Goal: Information Seeking & Learning: Learn about a topic

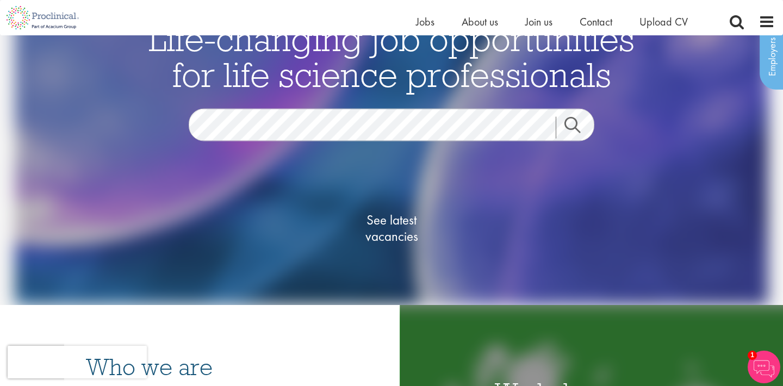
scroll to position [63, 0]
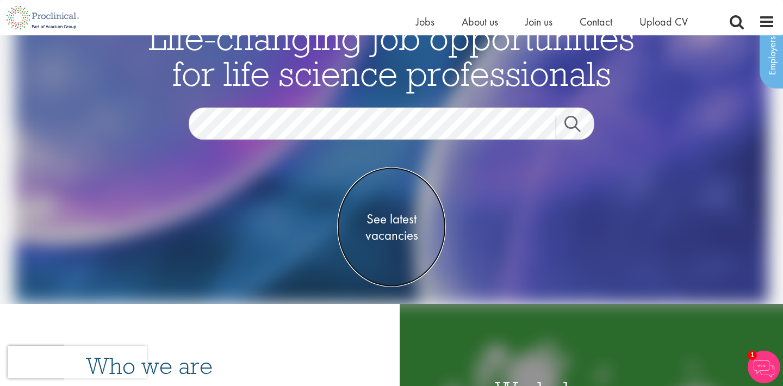
click at [377, 237] on span "See latest vacancies" at bounding box center [391, 226] width 109 height 33
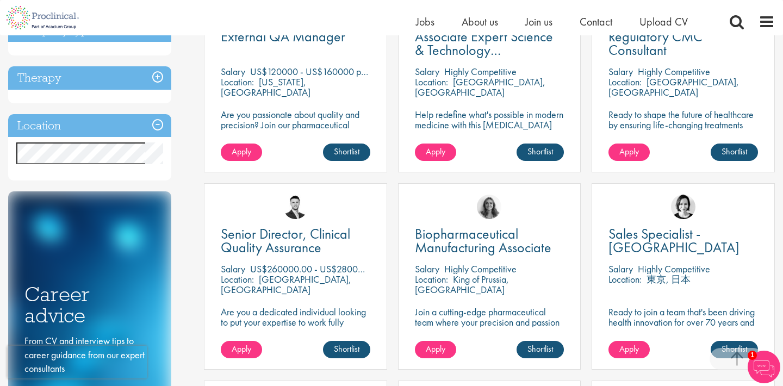
scroll to position [456, 0]
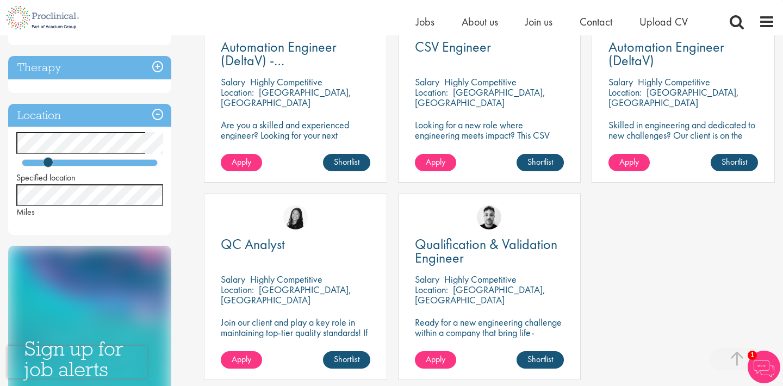
scroll to position [244, 0]
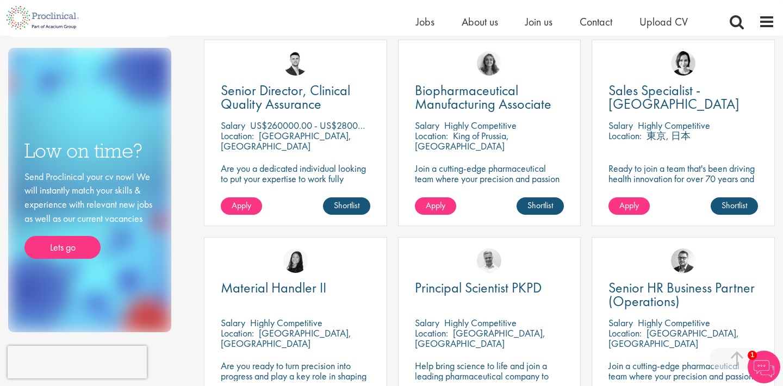
scroll to position [694, 0]
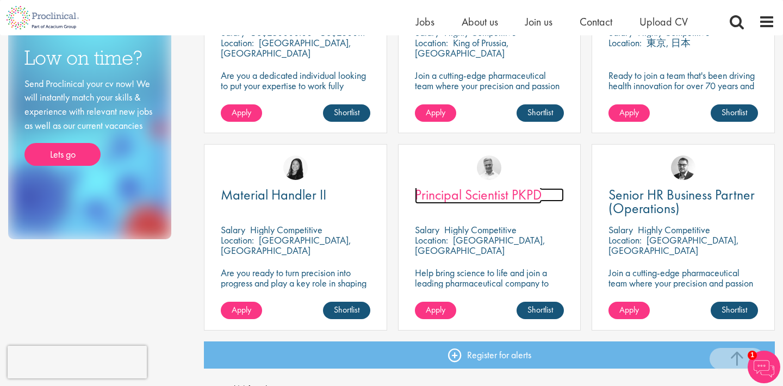
click at [489, 196] on span "Principal Scientist PKPD" at bounding box center [478, 194] width 127 height 18
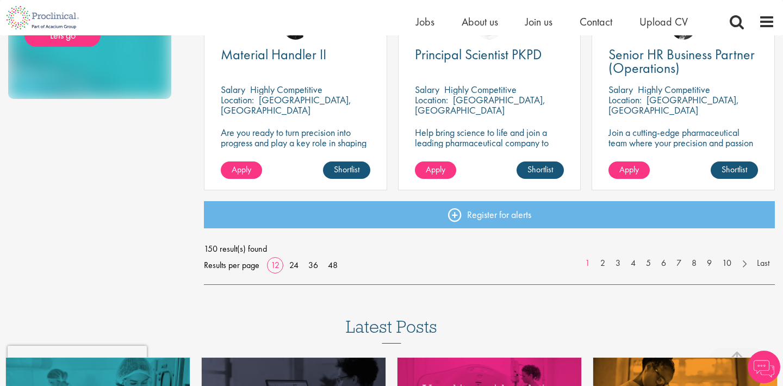
scroll to position [844, 0]
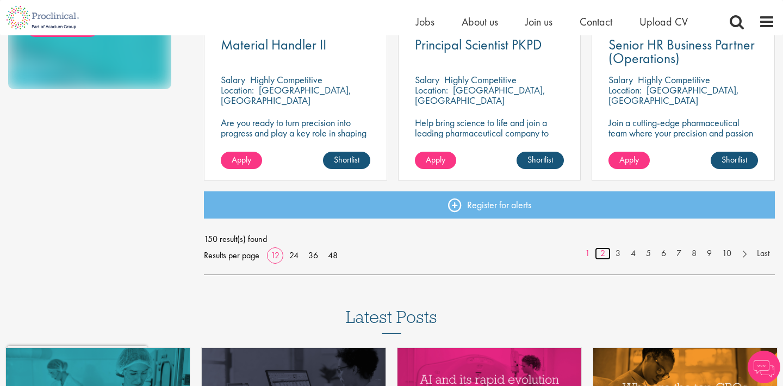
click at [604, 254] on link "2" at bounding box center [603, 253] width 16 height 13
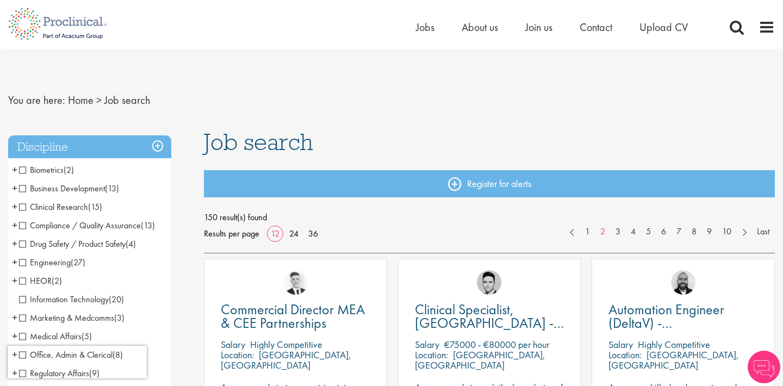
click at [116, 246] on span "Drug Safety / Product Safety" at bounding box center [72, 243] width 107 height 11
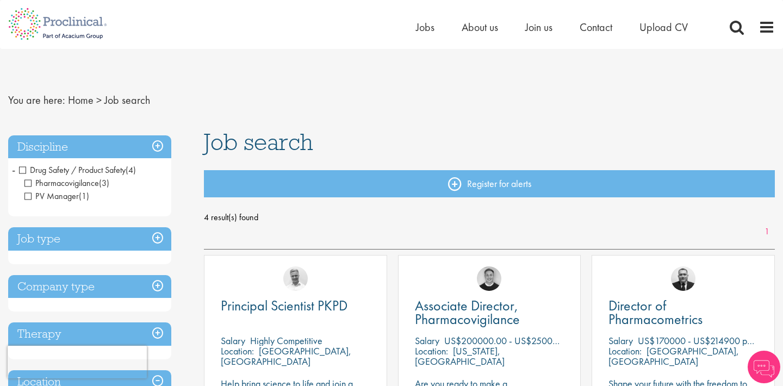
click at [24, 174] on span "Drug Safety / Product Safety" at bounding box center [72, 169] width 107 height 11
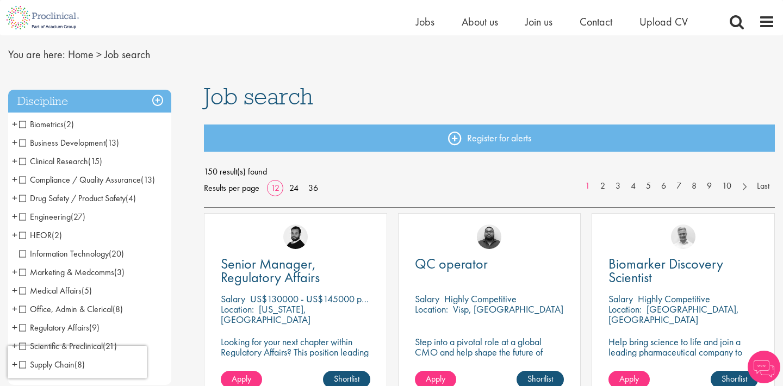
scroll to position [33, 0]
click at [23, 143] on span "Business Development" at bounding box center [62, 142] width 86 height 11
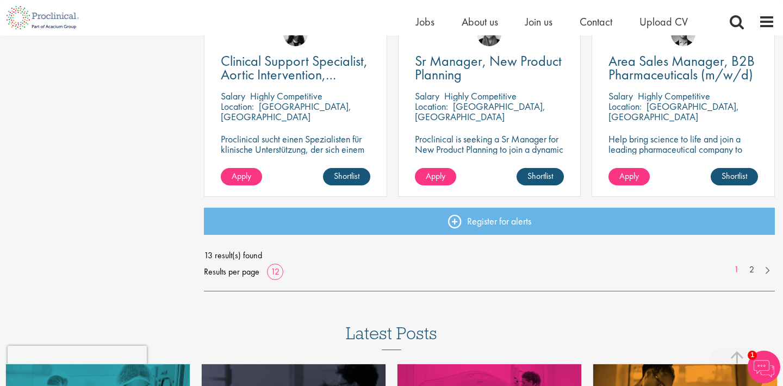
scroll to position [824, 0]
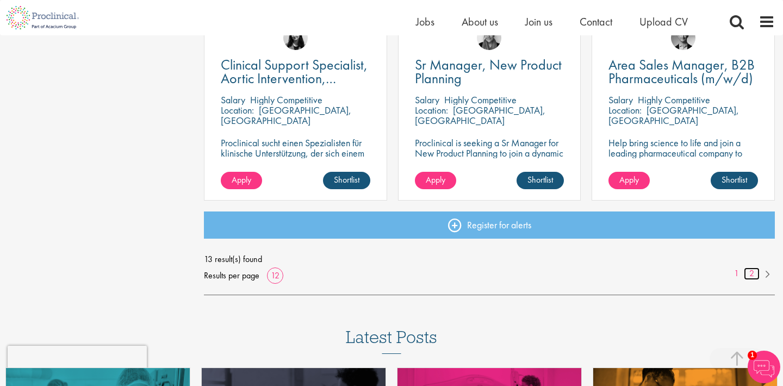
click at [756, 276] on link "2" at bounding box center [752, 274] width 16 height 13
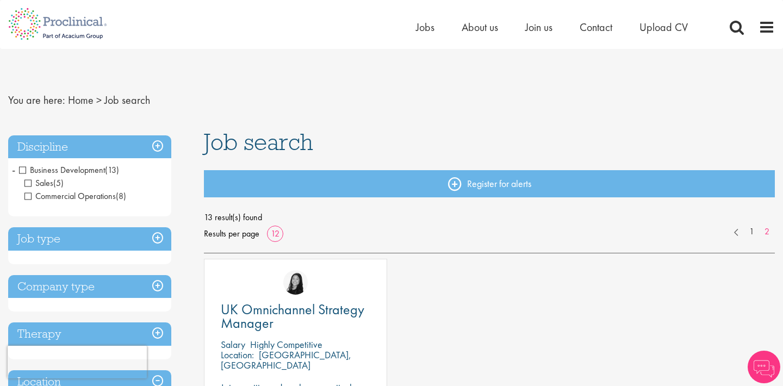
click at [22, 169] on span "Business Development" at bounding box center [62, 169] width 86 height 11
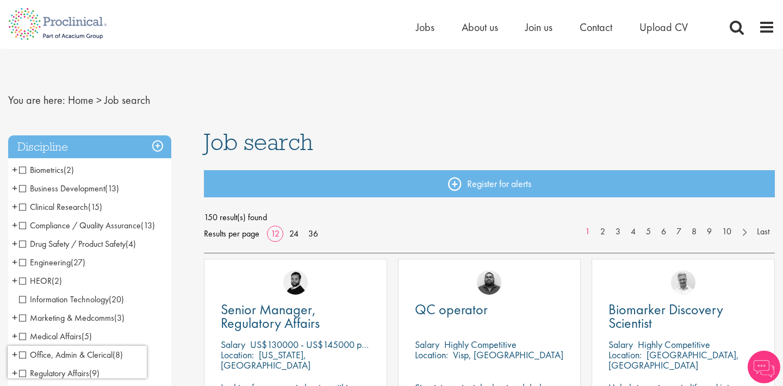
click at [22, 231] on li "Compliance / Quality Assurance (13) - + Senior/Director & VP (2) Good Manufactu…" at bounding box center [89, 225] width 163 height 18
click at [24, 226] on span "Compliance / Quality Assurance" at bounding box center [80, 225] width 122 height 11
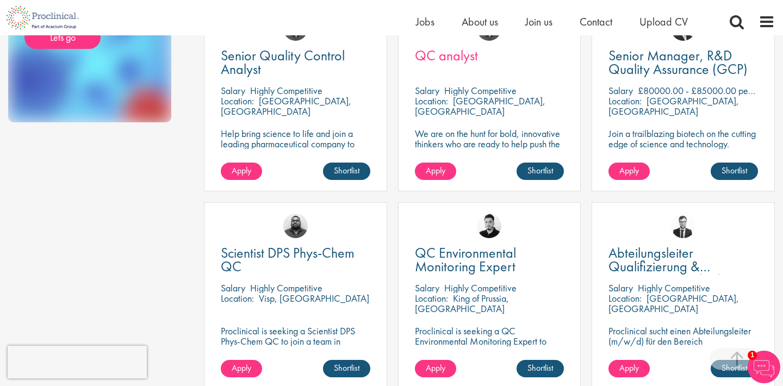
scroll to position [634, 0]
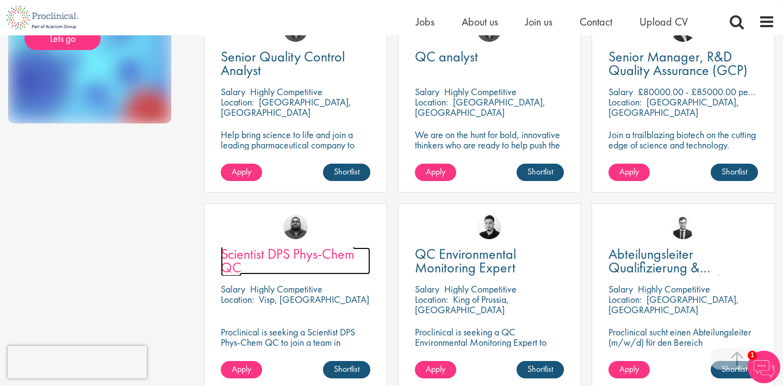
click at [240, 262] on span "Scientist DPS Phys-Chem QC" at bounding box center [288, 261] width 134 height 32
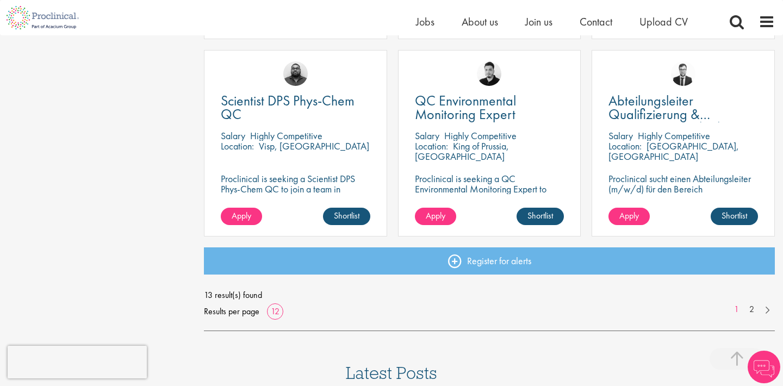
scroll to position [791, 0]
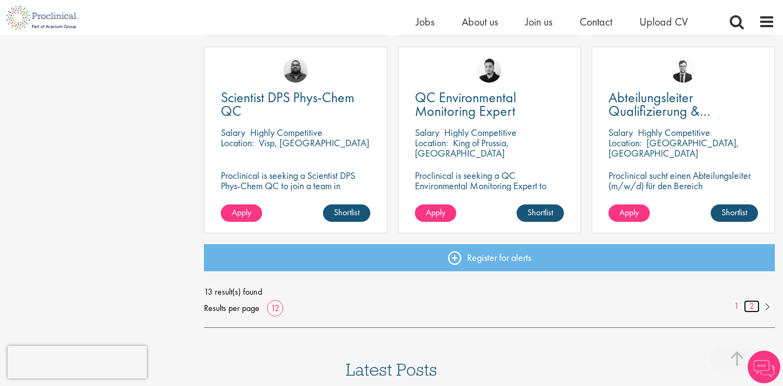
click at [750, 307] on link "2" at bounding box center [752, 306] width 16 height 13
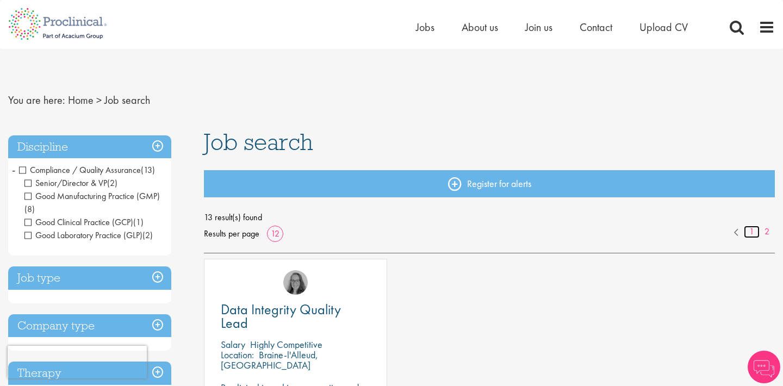
click at [750, 233] on link "1" at bounding box center [752, 232] width 16 height 13
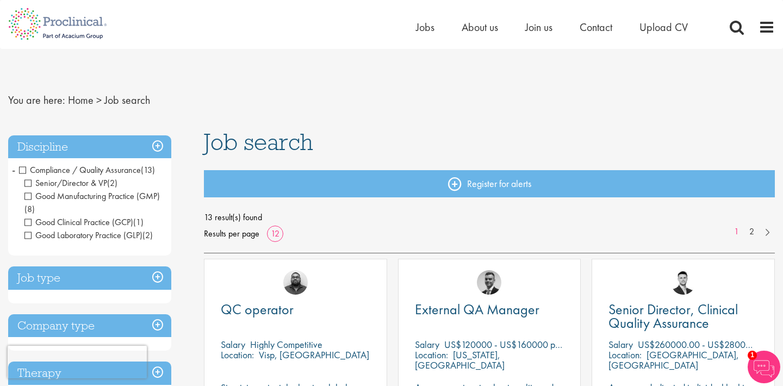
click at [22, 168] on span "Compliance / Quality Assurance" at bounding box center [80, 169] width 122 height 11
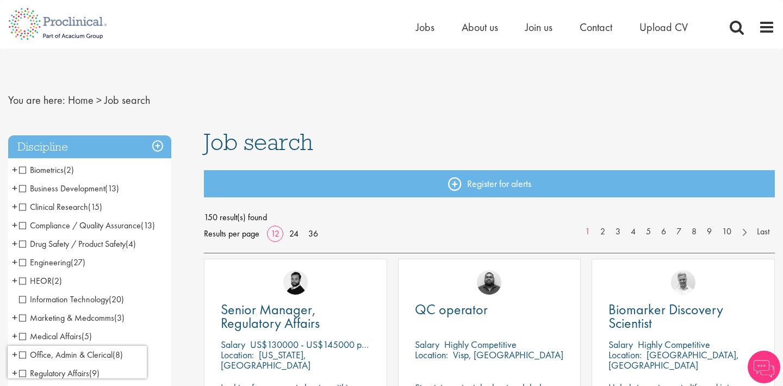
click at [24, 206] on span "Clinical Research" at bounding box center [53, 206] width 69 height 11
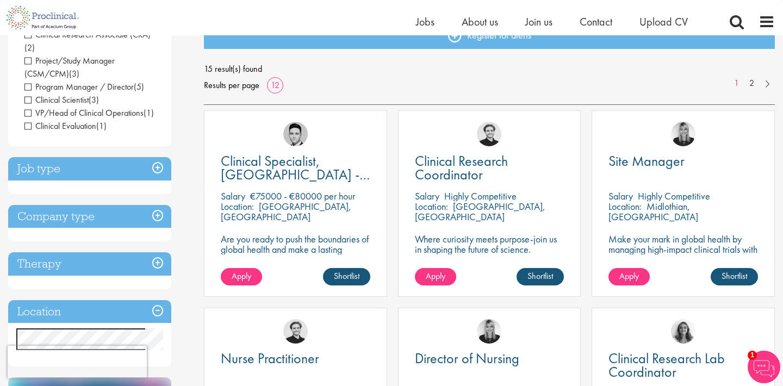
scroll to position [138, 0]
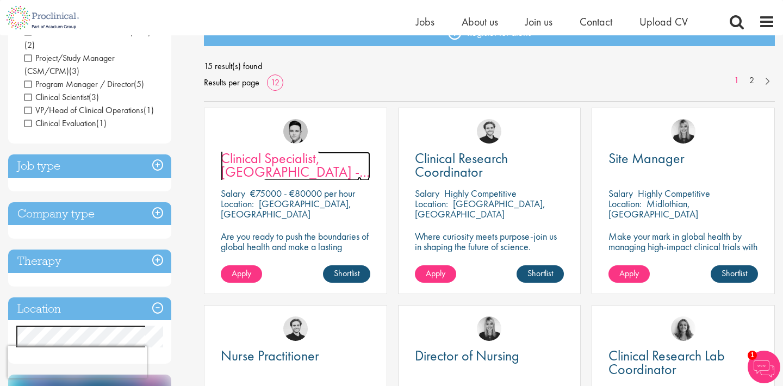
click at [286, 171] on span "Clinical Specialist, [GEOGRAPHIC_DATA] - Cardiac" at bounding box center [295, 172] width 149 height 46
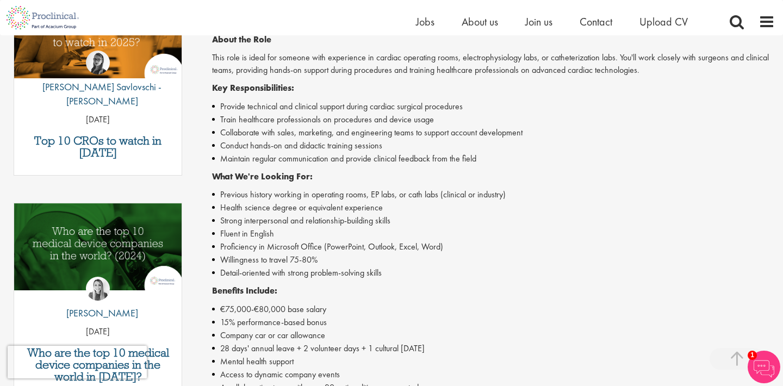
scroll to position [404, 0]
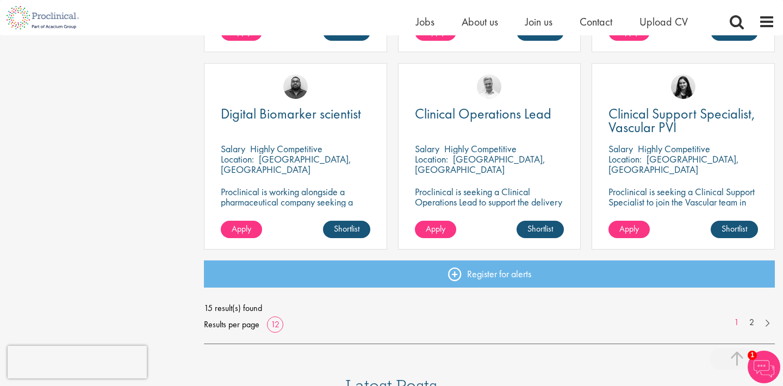
scroll to position [774, 0]
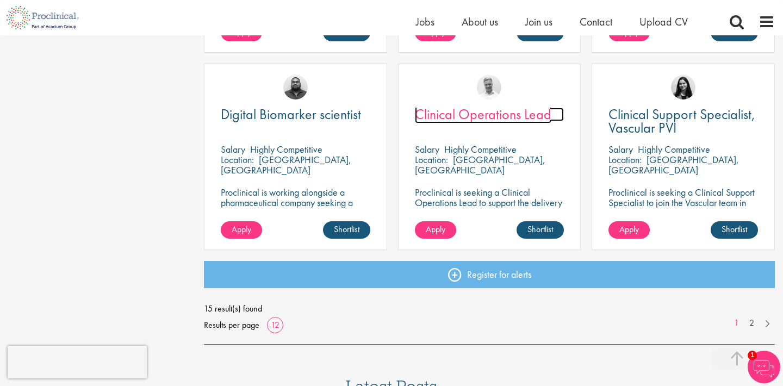
click at [448, 114] on span "Clinical Operations Lead" at bounding box center [483, 114] width 137 height 18
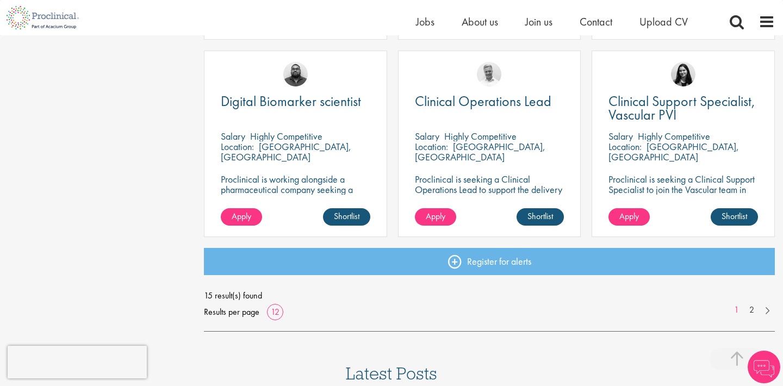
scroll to position [774, 0]
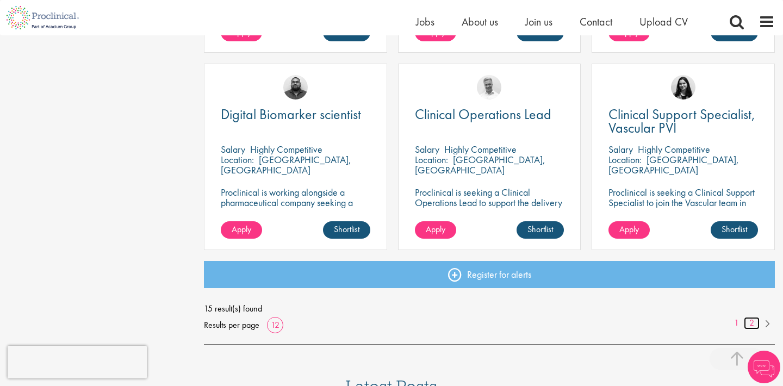
click at [748, 325] on link "2" at bounding box center [752, 323] width 16 height 13
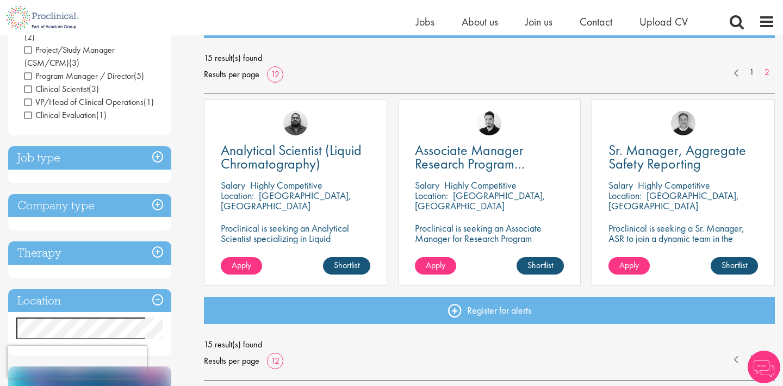
scroll to position [155, 0]
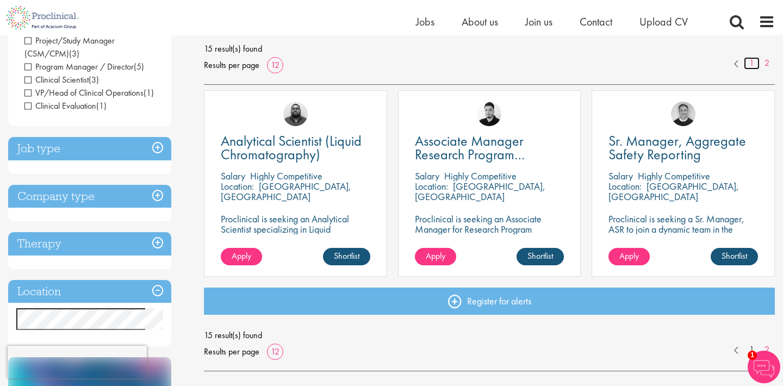
click at [751, 65] on link "1" at bounding box center [752, 63] width 16 height 13
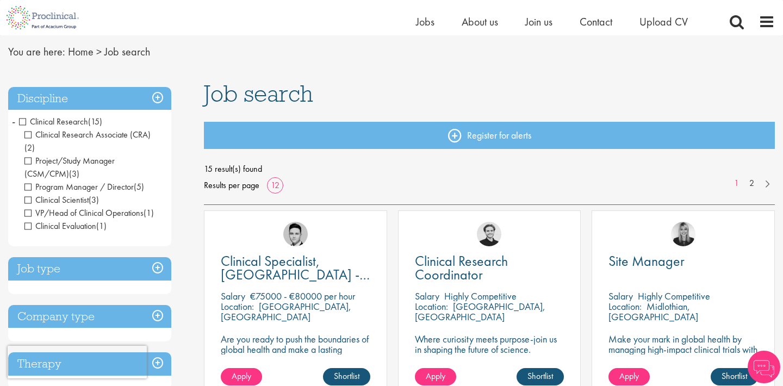
scroll to position [33, 0]
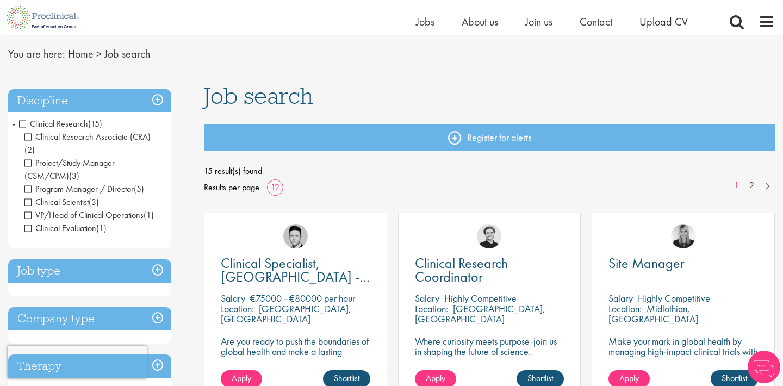
click at [22, 123] on span "Clinical Research" at bounding box center [53, 123] width 69 height 11
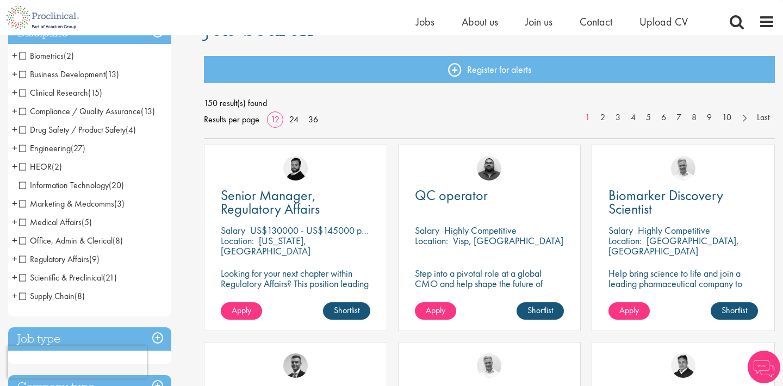
scroll to position [100, 0]
click at [26, 258] on span "Regulatory Affairs" at bounding box center [54, 259] width 70 height 11
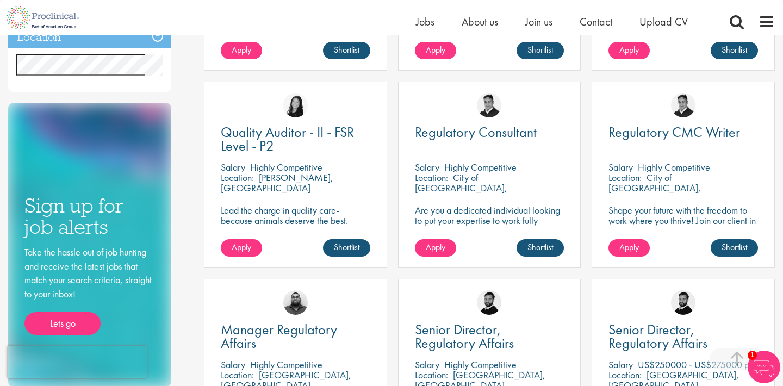
scroll to position [334, 0]
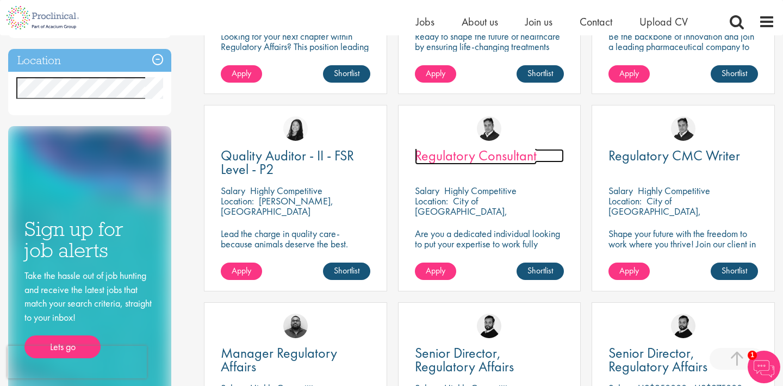
click at [486, 156] on span "Regulatory Consultant" at bounding box center [476, 155] width 122 height 18
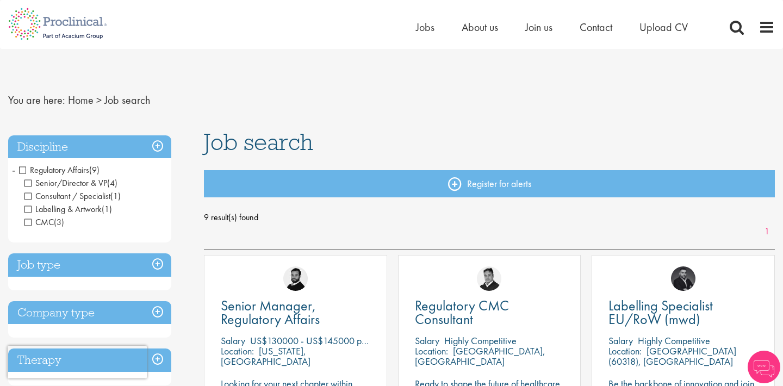
click at [22, 168] on span "Regulatory Affairs" at bounding box center [54, 169] width 70 height 11
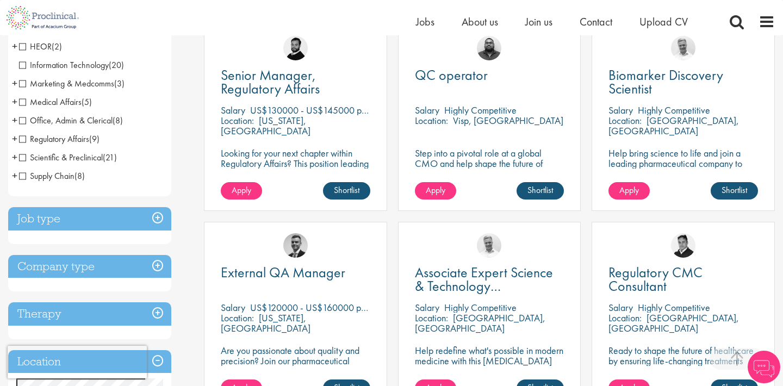
scroll to position [220, 0]
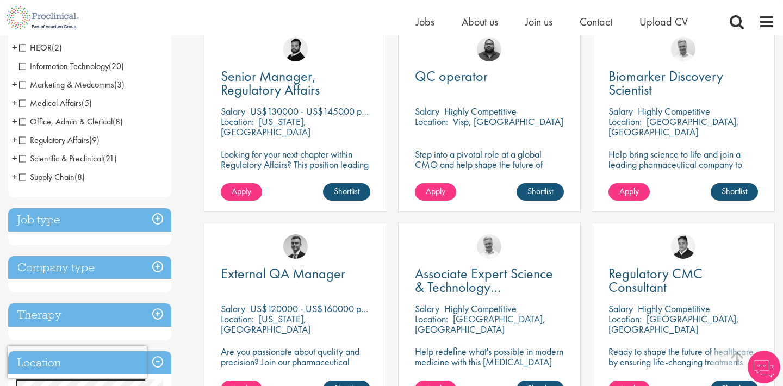
click at [25, 157] on span "Scientific & Preclinical" at bounding box center [61, 158] width 84 height 11
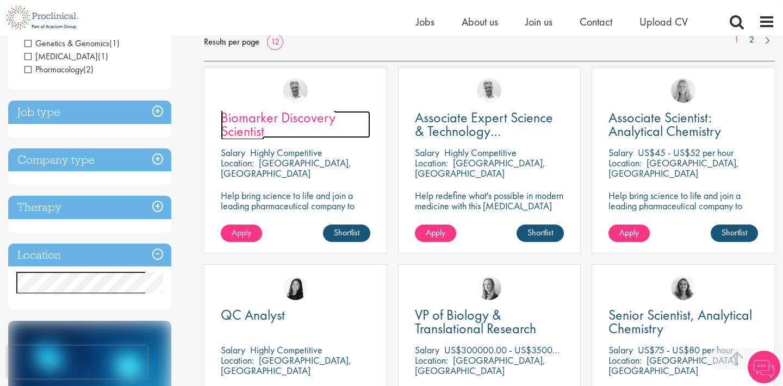
click at [253, 124] on span "Biomarker Discovery Scientist" at bounding box center [278, 124] width 115 height 32
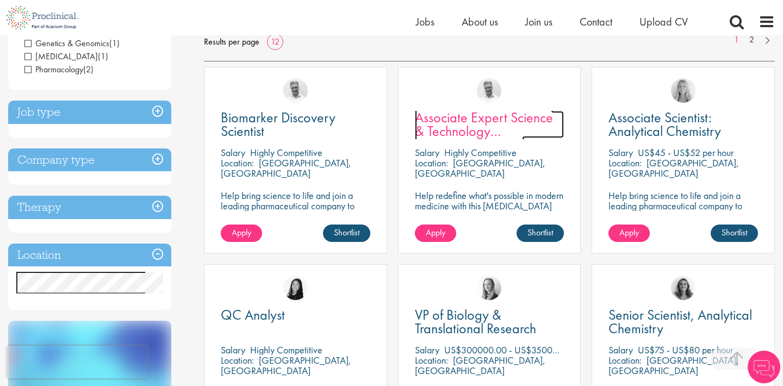
click at [488, 130] on span "Associate Expert Science & Technology ([MEDICAL_DATA])" at bounding box center [484, 131] width 138 height 46
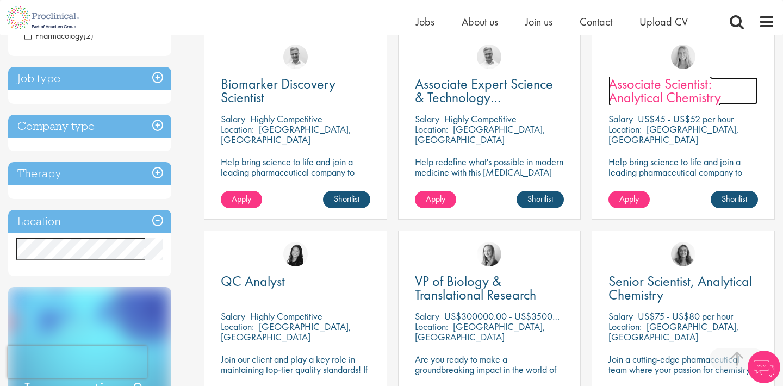
click at [630, 101] on span "Associate Scientist: Analytical Chemistry" at bounding box center [665, 91] width 113 height 32
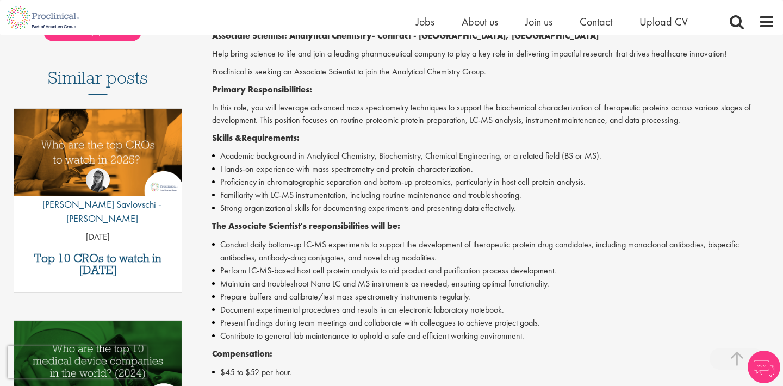
scroll to position [286, 0]
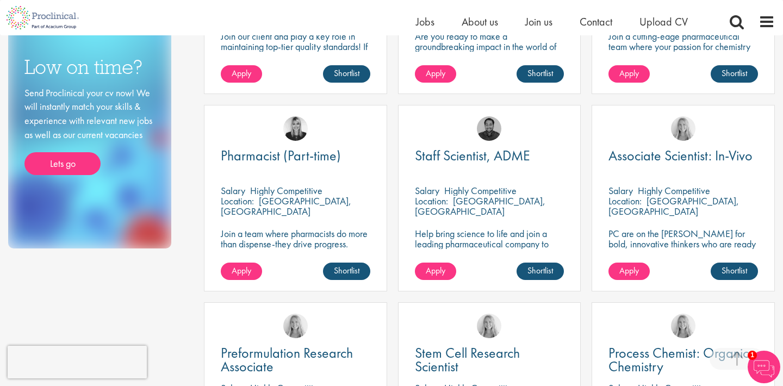
scroll to position [537, 0]
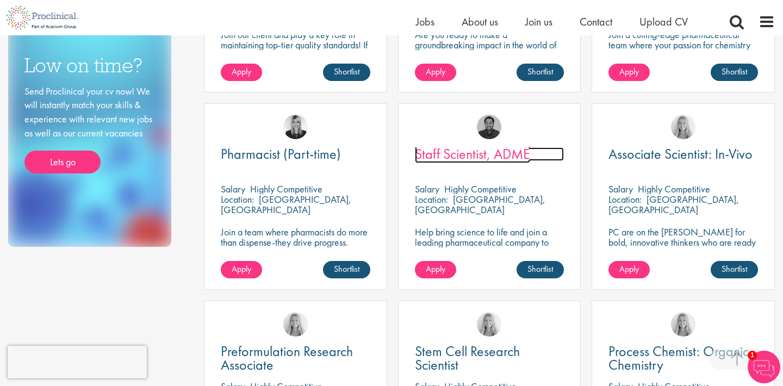
click at [454, 157] on span "Staff Scientist, ADME" at bounding box center [472, 154] width 115 height 18
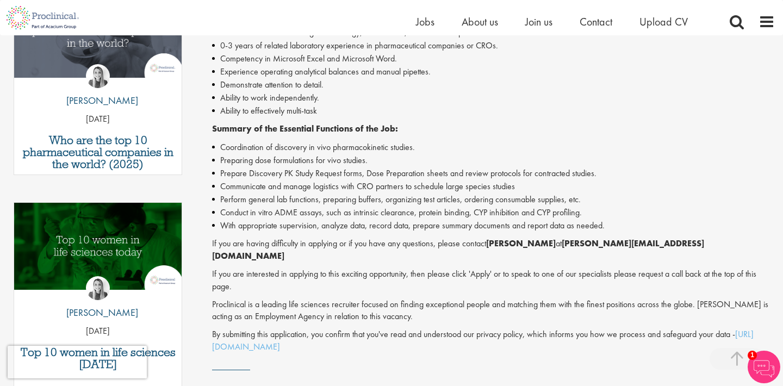
scroll to position [408, 0]
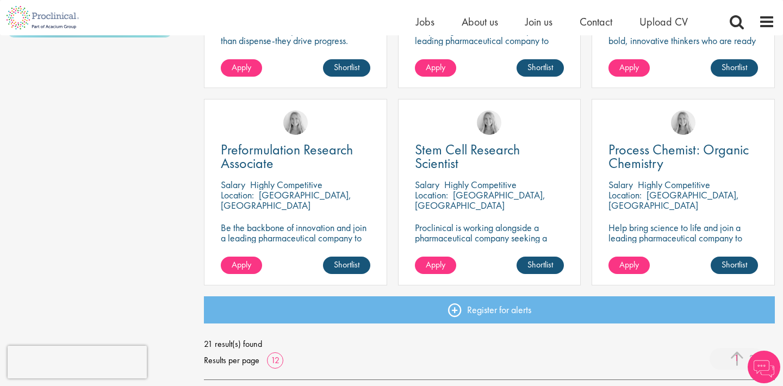
scroll to position [760, 0]
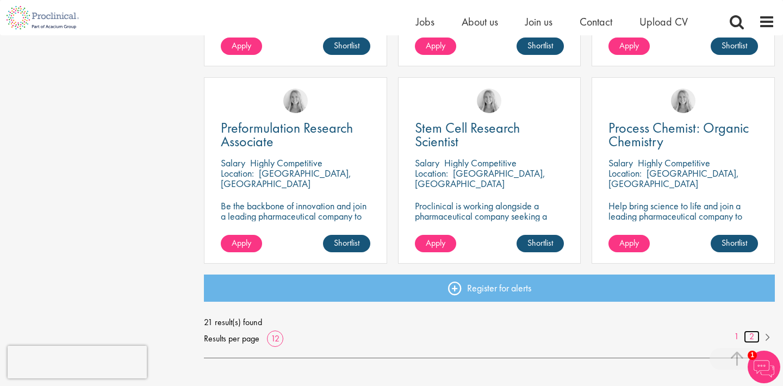
click at [753, 336] on link "2" at bounding box center [752, 337] width 16 height 13
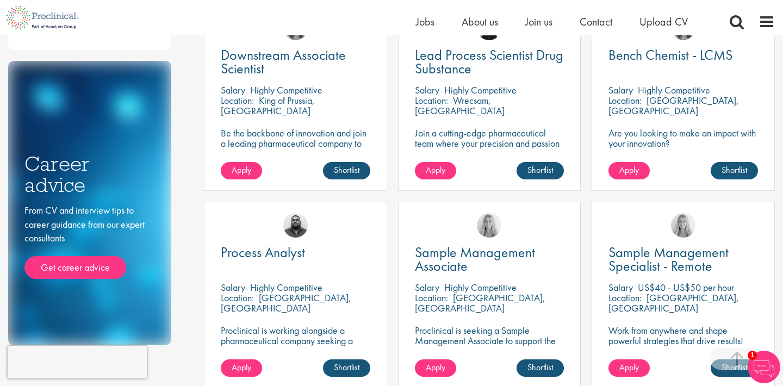
scroll to position [437, 0]
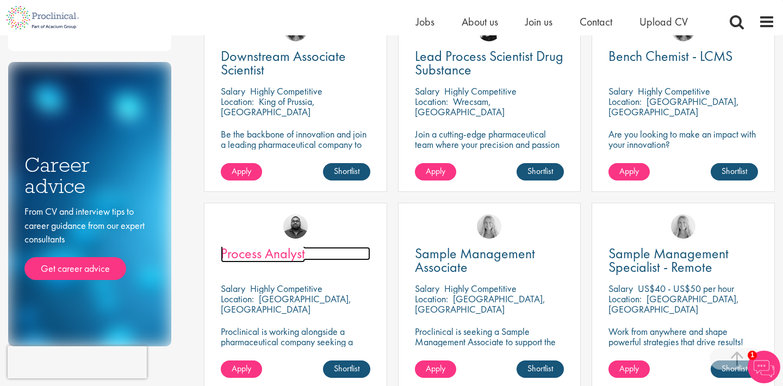
click at [251, 262] on span "Process Analyst" at bounding box center [263, 253] width 84 height 18
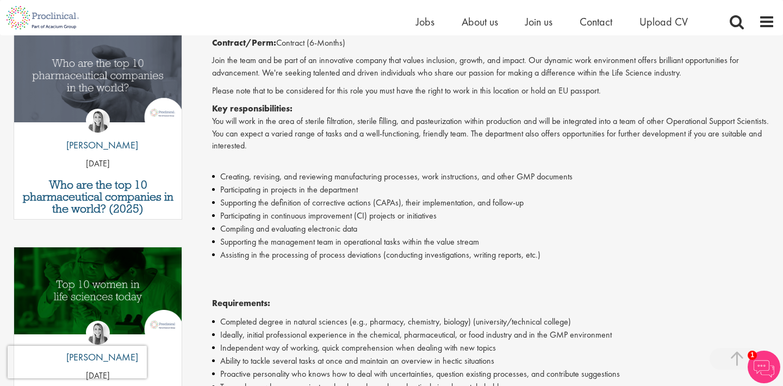
scroll to position [359, 0]
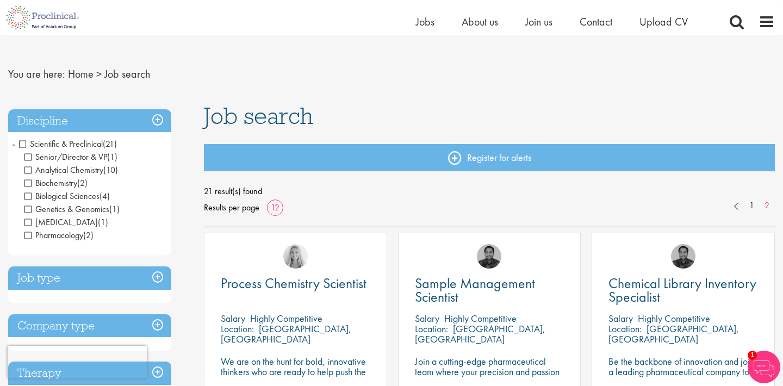
scroll to position [13, 0]
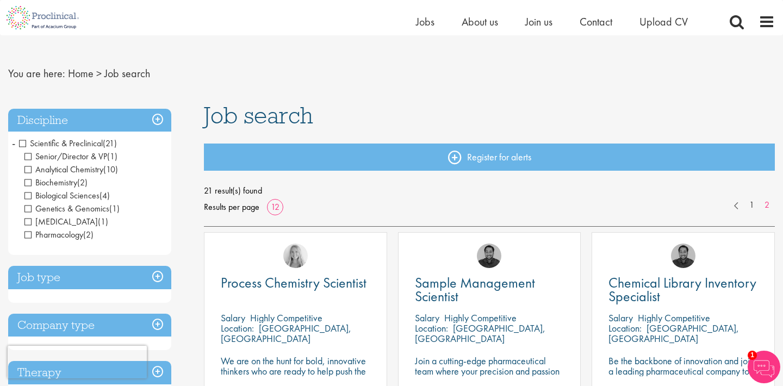
click at [23, 143] on span "Scientific & Preclinical" at bounding box center [61, 143] width 84 height 11
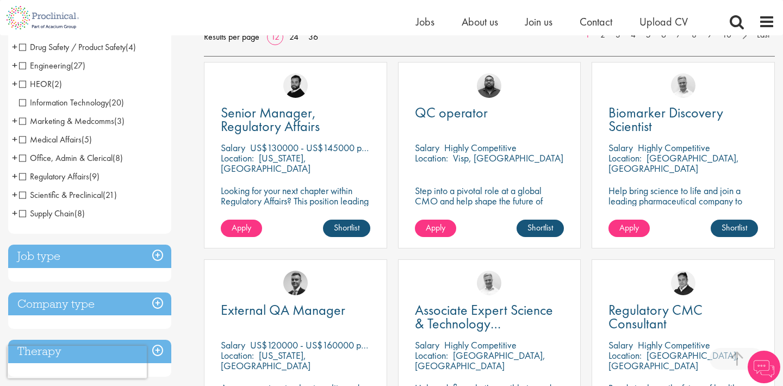
click at [21, 140] on span "Medical Affairs" at bounding box center [50, 139] width 63 height 11
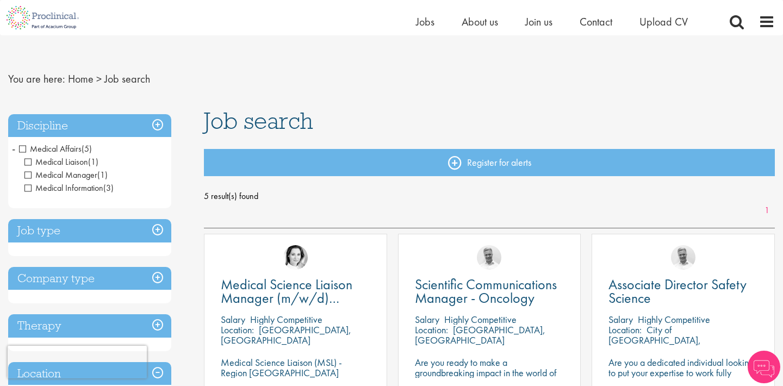
scroll to position [7, 0]
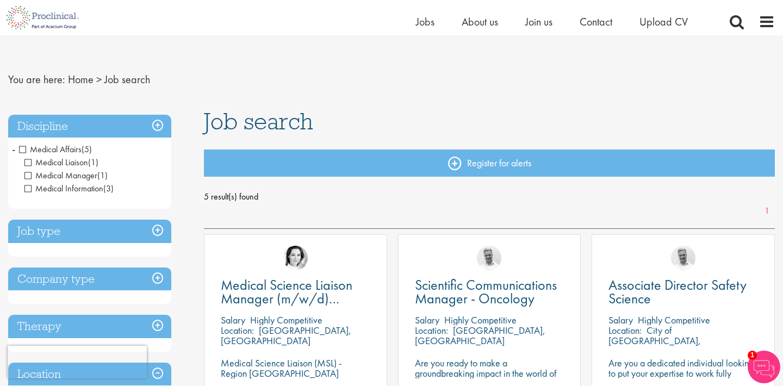
click at [22, 144] on span "Medical Affairs" at bounding box center [50, 149] width 63 height 11
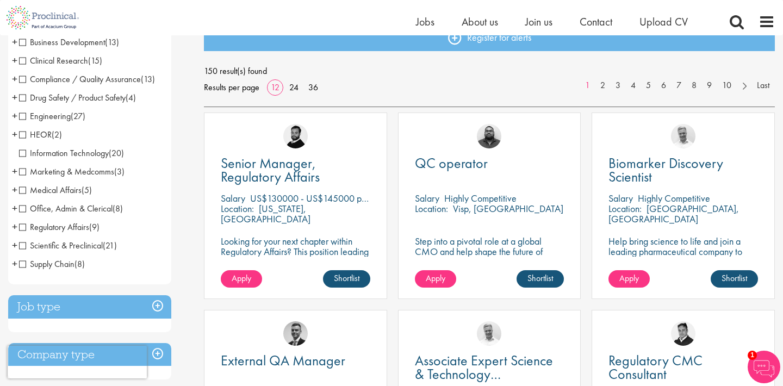
click at [23, 134] on span "HEOR" at bounding box center [35, 134] width 33 height 11
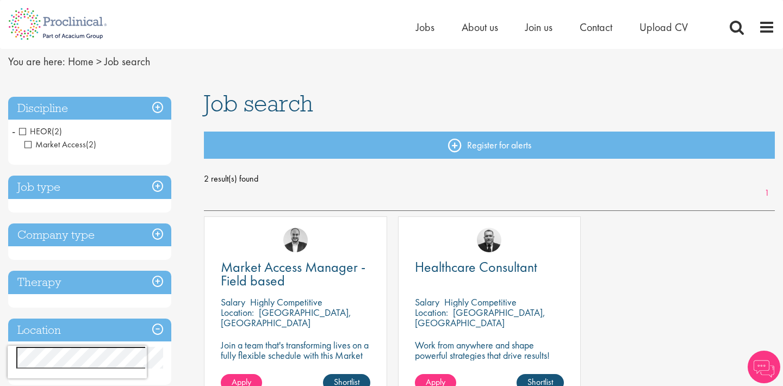
scroll to position [41, 0]
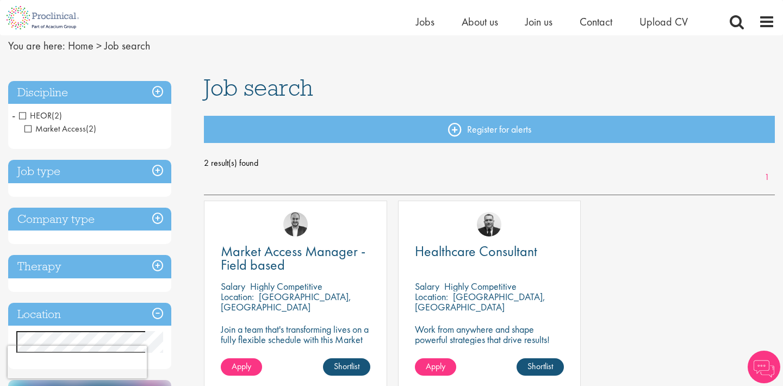
click at [22, 114] on span "HEOR" at bounding box center [35, 115] width 33 height 11
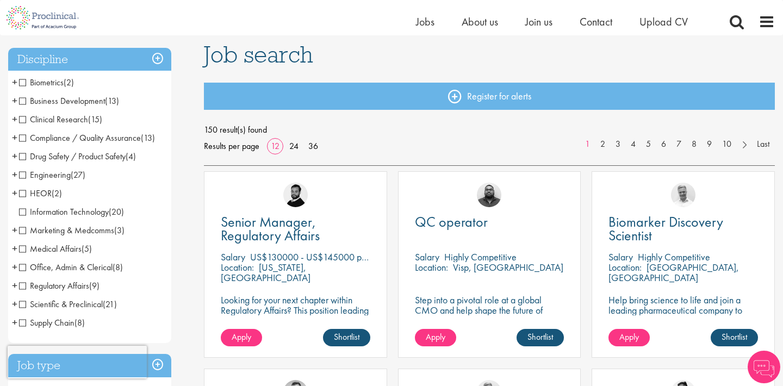
scroll to position [73, 0]
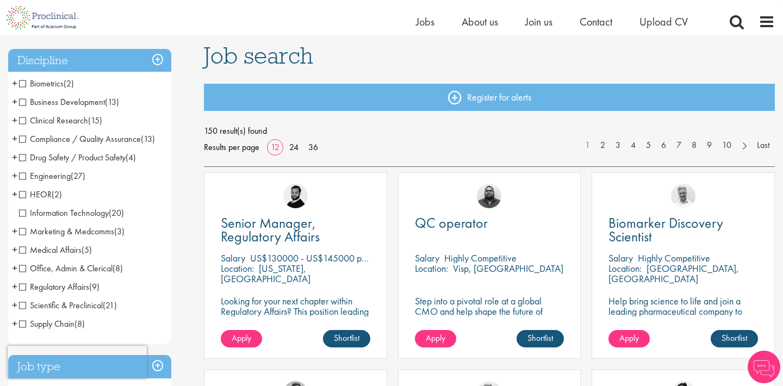
click at [97, 160] on span "Drug Safety / Product Safety" at bounding box center [72, 157] width 107 height 11
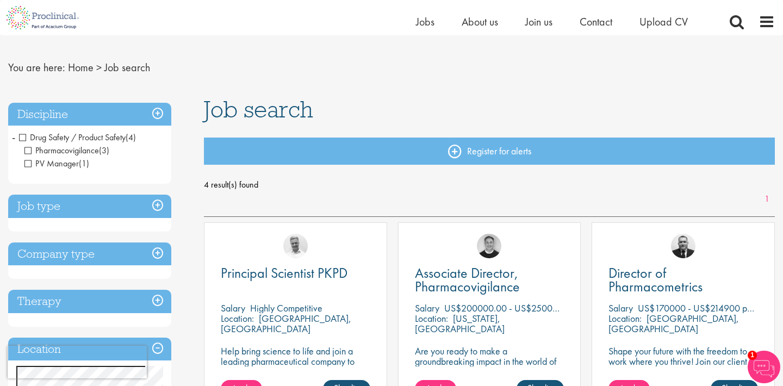
scroll to position [15, 0]
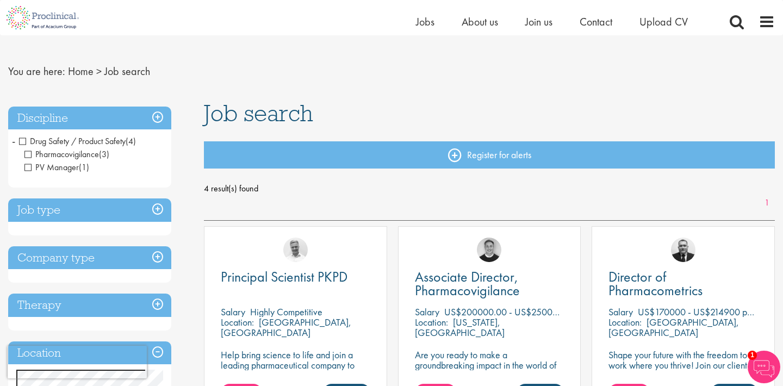
click at [24, 141] on span "Drug Safety / Product Safety" at bounding box center [72, 140] width 107 height 11
